Goal: Entertainment & Leisure: Consume media (video, audio)

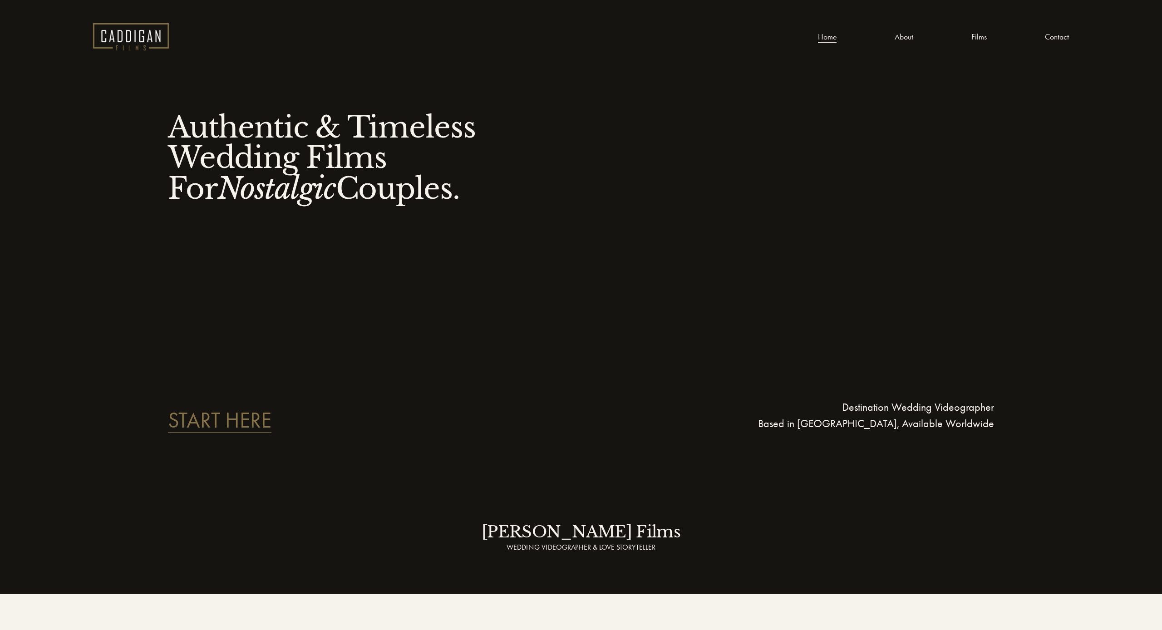
click at [981, 37] on link "Films" at bounding box center [978, 37] width 15 height 14
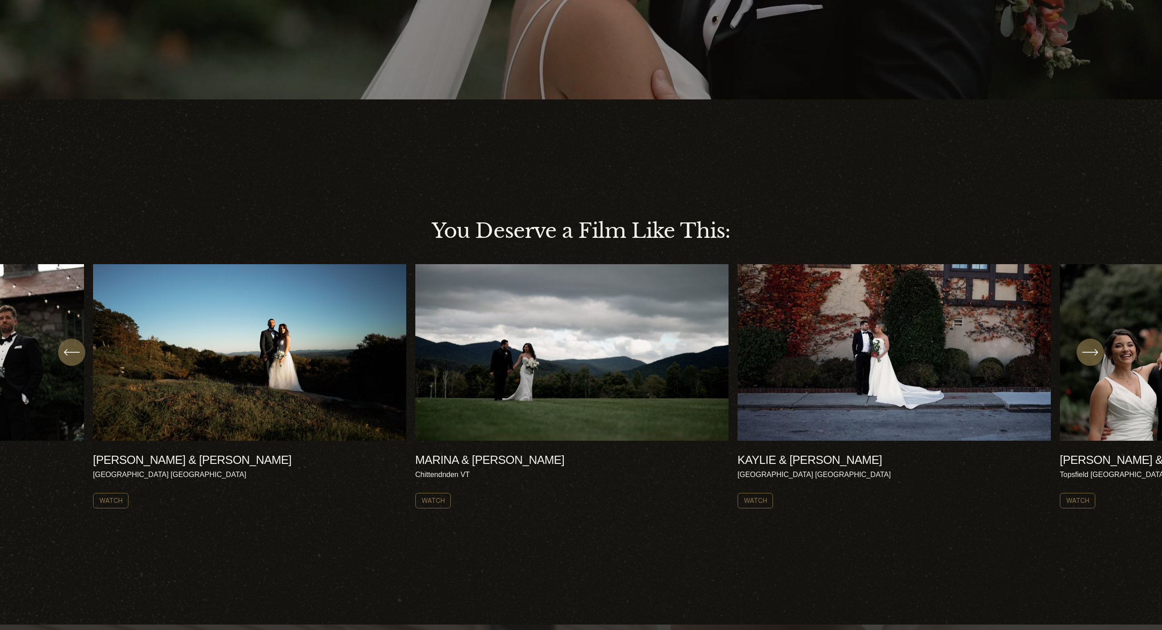
scroll to position [299, 0]
click at [1085, 350] on icon "\a \a \a Next\a \a" at bounding box center [1090, 352] width 16 height 16
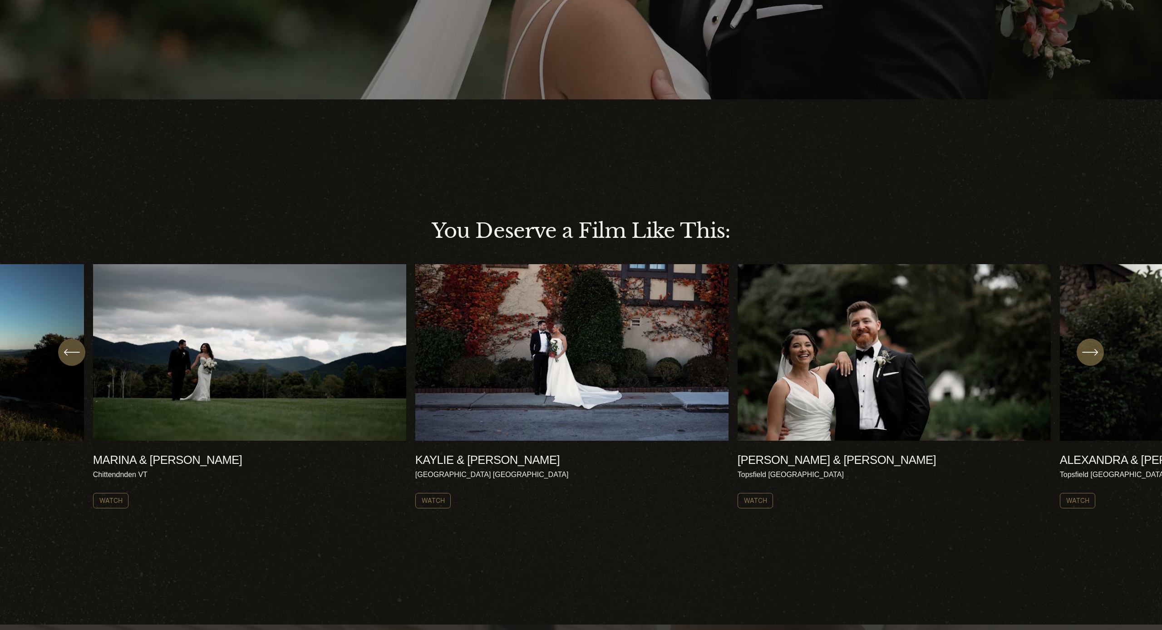
click at [1085, 350] on icon "\a \a \a Next\a \a" at bounding box center [1090, 352] width 16 height 16
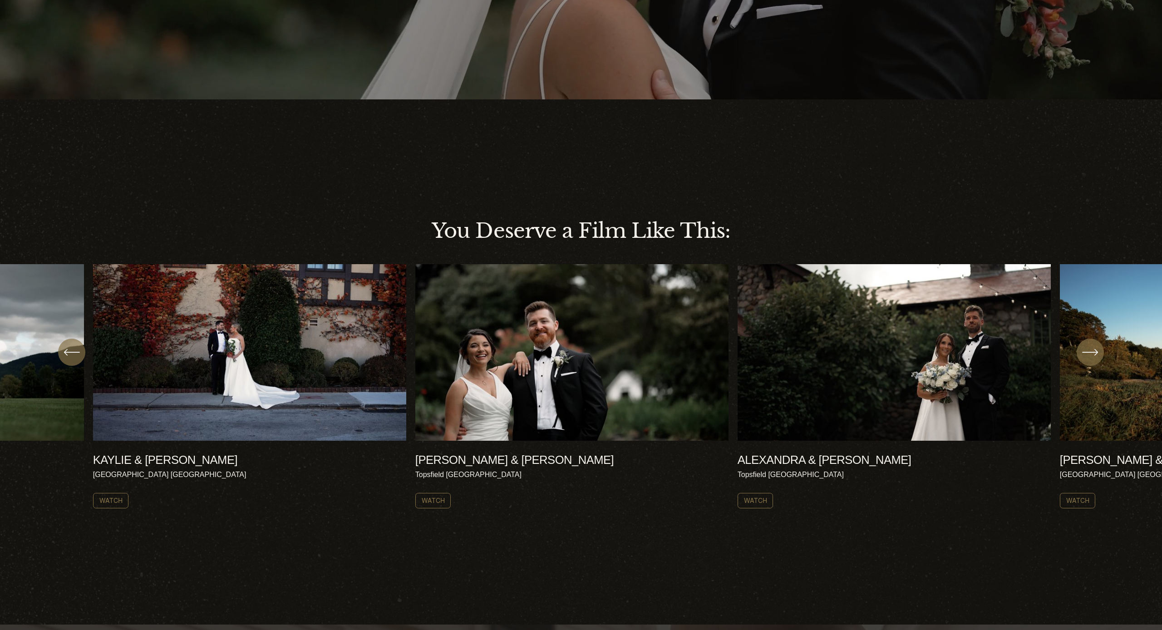
click at [896, 395] on ul "[PERSON_NAME] & [PERSON_NAME] [GEOGRAPHIC_DATA] NH Watch" at bounding box center [581, 386] width 976 height 244
click at [763, 500] on link "Watch" at bounding box center [755, 500] width 36 height 15
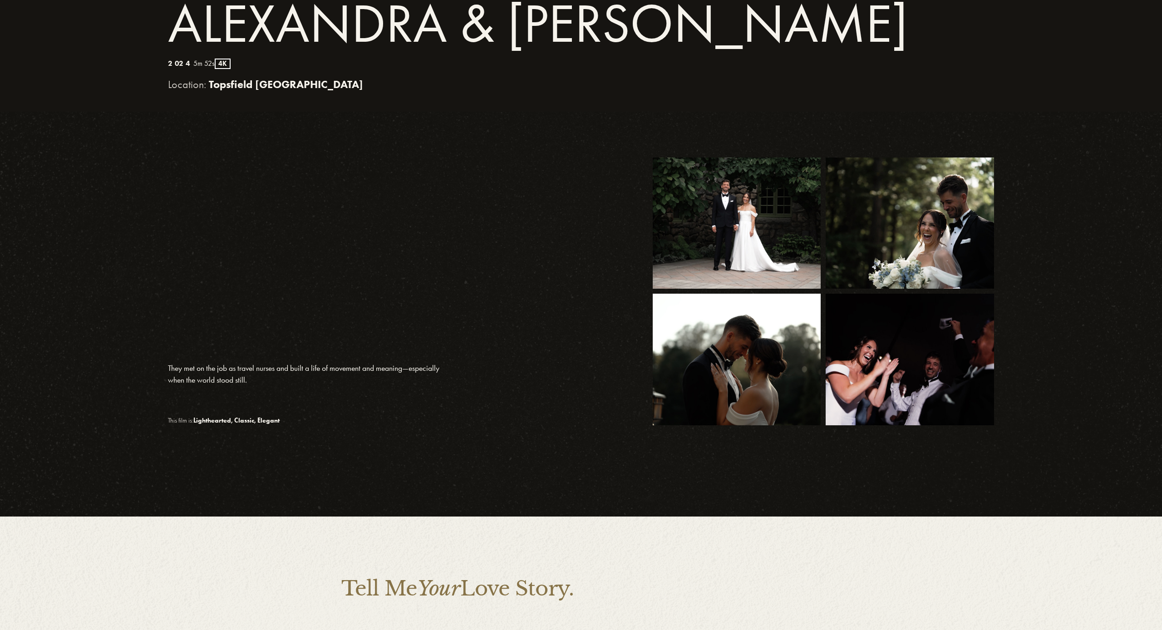
scroll to position [480, 0]
